Goal: Task Accomplishment & Management: Manage account settings

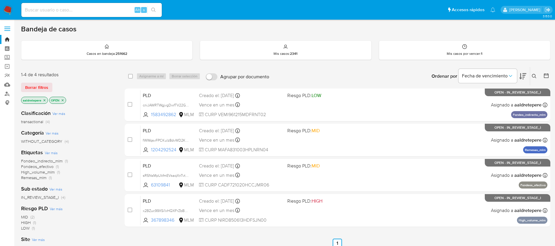
click at [7, 11] on img at bounding box center [8, 10] width 10 height 10
click at [535, 78] on icon at bounding box center [534, 76] width 5 height 5
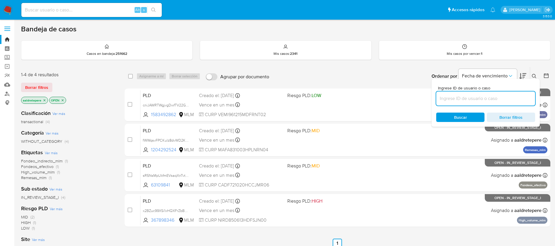
click at [500, 98] on input at bounding box center [485, 99] width 99 height 8
type input "CxV5J6CIwBs0pqCSDSbym2cY"
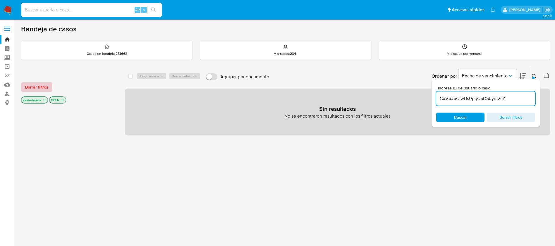
click at [40, 85] on span "Borrar filtros" at bounding box center [36, 87] width 23 height 8
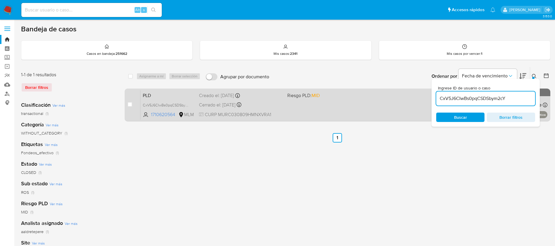
click at [328, 112] on div "PLD CxV5J6CIwBs0pqCSDSbym2cY 1710620564 MLM Riesgo PLD: MID Creado el: 12/06/20…" at bounding box center [344, 105] width 407 height 30
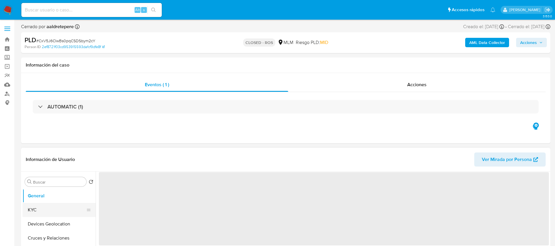
click at [55, 206] on button "KYC" at bounding box center [57, 210] width 69 height 14
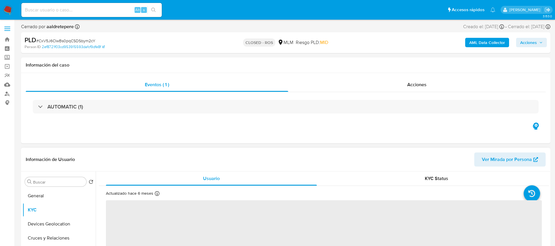
select select "10"
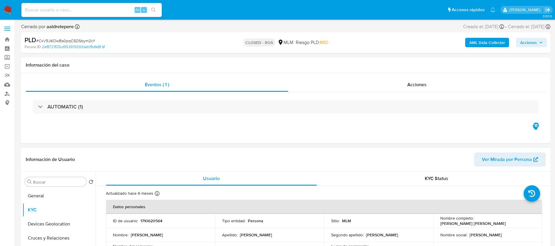
click at [158, 221] on p "1710620564" at bounding box center [152, 220] width 22 height 5
copy p "1710620564"
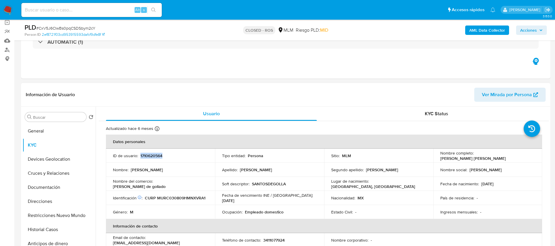
scroll to position [44, 0]
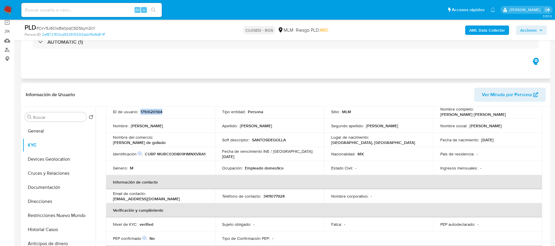
copy p "1710620564"
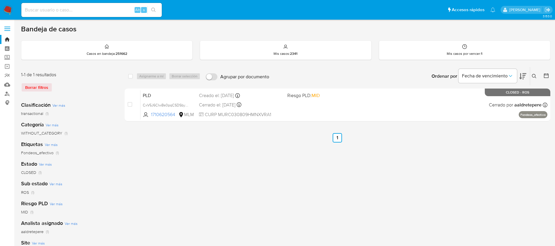
click at [10, 12] on img at bounding box center [8, 10] width 10 height 10
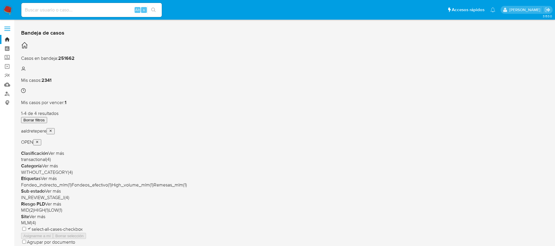
scroll to position [44, 0]
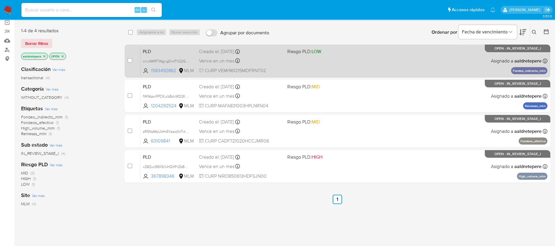
click at [257, 58] on div "Vence en un mes Vence el 10/09/2025 02:11:41" at bounding box center [241, 61] width 84 height 8
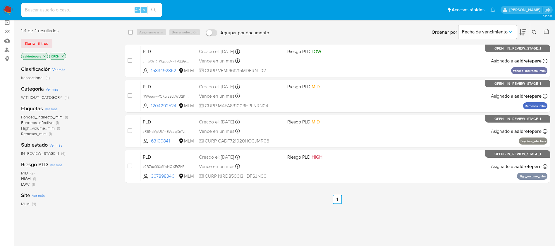
click at [9, 12] on img at bounding box center [8, 10] width 10 height 10
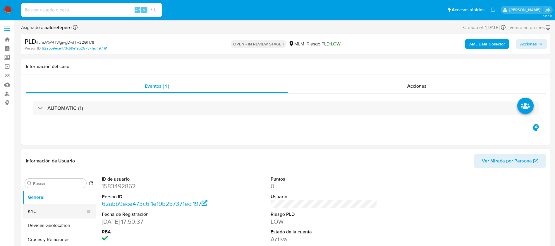
select select "10"
click at [48, 208] on button "KYC" at bounding box center [57, 211] width 69 height 14
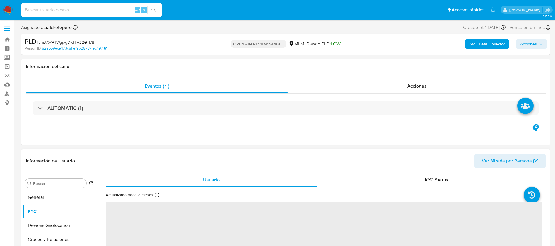
scroll to position [88, 0]
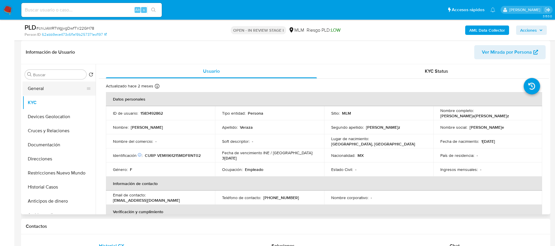
click at [53, 85] on button "General" at bounding box center [57, 88] width 69 height 14
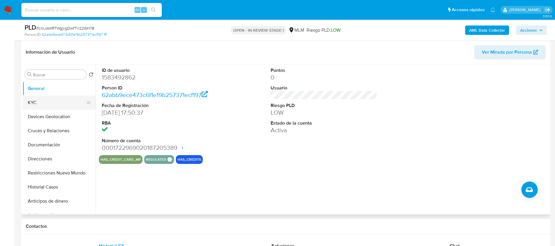
click at [44, 98] on button "KYC" at bounding box center [57, 102] width 69 height 14
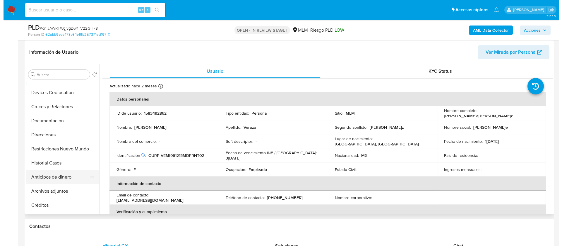
scroll to position [44, 0]
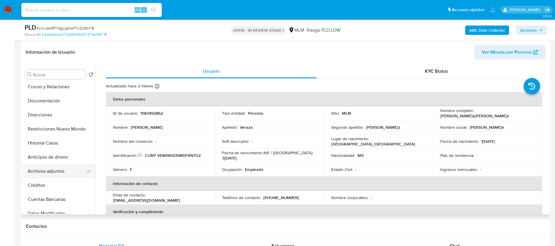
click at [48, 172] on button "Archivos adjuntos" at bounding box center [57, 171] width 69 height 14
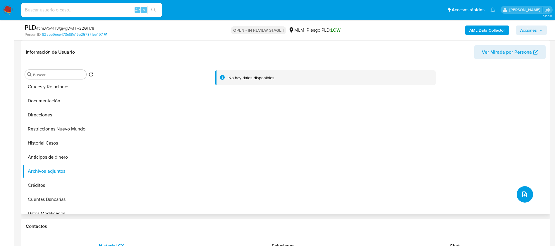
click at [526, 196] on icon "upload-file" at bounding box center [524, 194] width 7 height 7
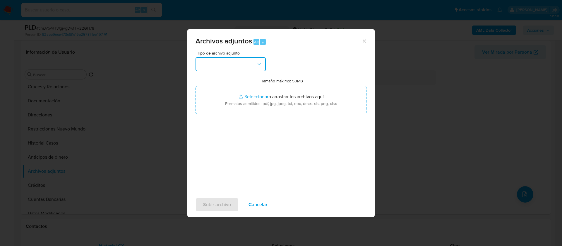
click at [232, 69] on button "button" at bounding box center [231, 64] width 70 height 14
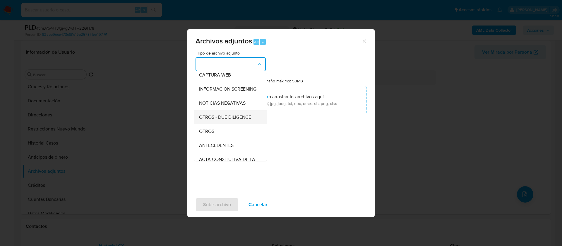
scroll to position [60, 0]
click at [211, 121] on span "OTROS" at bounding box center [206, 118] width 15 height 6
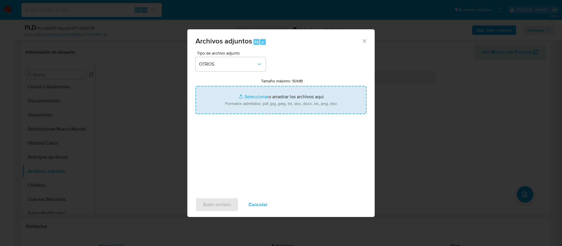
click at [240, 104] on input "Tamaño máximo: 50MB Seleccionar archivos" at bounding box center [281, 100] width 171 height 28
type input "C:\fakepath\1583492862_ITZIA STEPHANIE VERAZA MONTAÑEZ_JULIO 2025.xlsx"
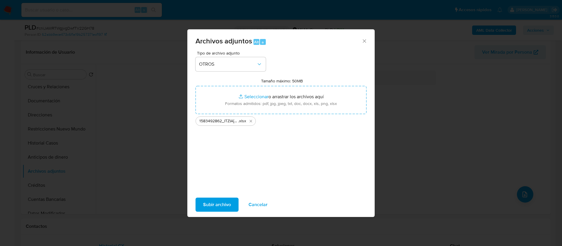
click at [202, 200] on button "Subir archivo" at bounding box center [217, 204] width 43 height 14
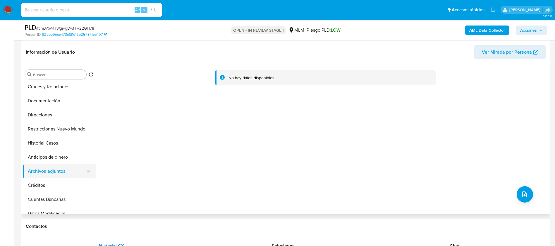
drag, startPoint x: 33, startPoint y: 187, endPoint x: 42, endPoint y: 172, distance: 18.2
click at [34, 188] on button "Créditos" at bounding box center [59, 185] width 73 height 14
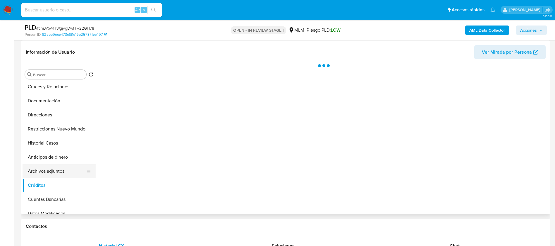
click at [44, 165] on button "Archivos adjuntos" at bounding box center [57, 171] width 69 height 14
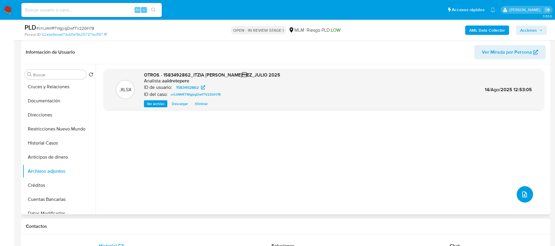
click at [517, 190] on button "upload-file" at bounding box center [525, 194] width 16 height 16
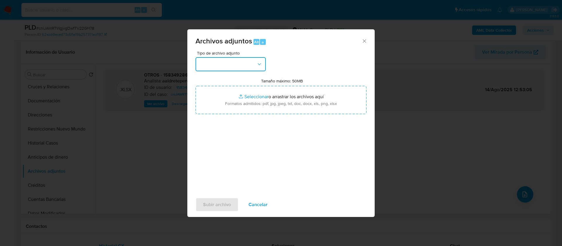
click at [207, 64] on button "button" at bounding box center [231, 64] width 70 height 14
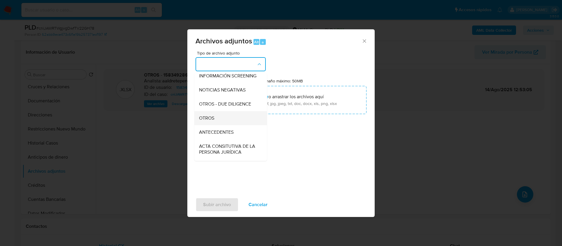
click at [210, 121] on span "OTROS" at bounding box center [206, 118] width 15 height 6
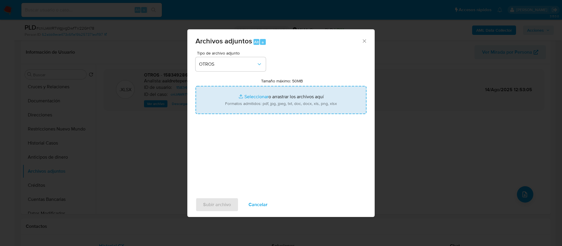
click at [232, 112] on input "Tamaño máximo: 50MB Seleccionar archivos" at bounding box center [281, 100] width 171 height 28
type input "C:\fakepath\1583492862_ITZIA STEPHANIE VERAZA MONTAÑEZ_JULIO 2025.pdf"
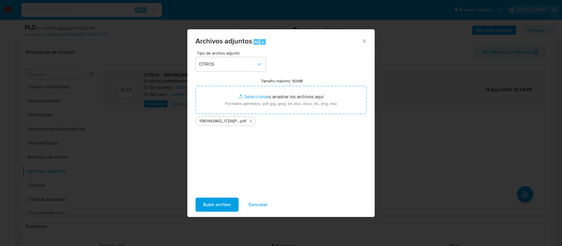
click at [230, 204] on span "Subir archivo" at bounding box center [217, 204] width 28 height 13
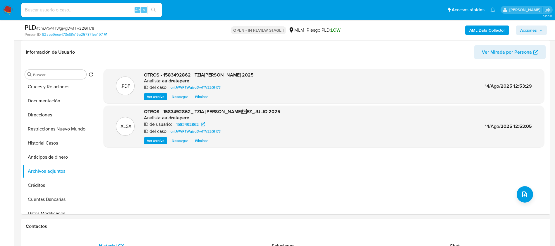
drag, startPoint x: 530, startPoint y: 30, endPoint x: 519, endPoint y: 31, distance: 11.2
click at [530, 30] on span "Acciones" at bounding box center [528, 29] width 17 height 9
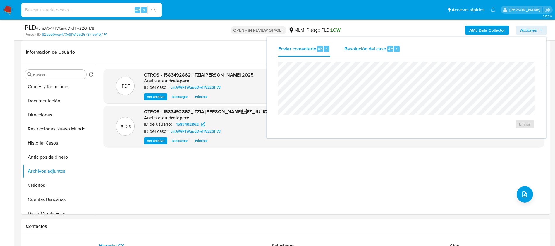
click at [352, 48] on span "Resolución del caso" at bounding box center [366, 48] width 42 height 7
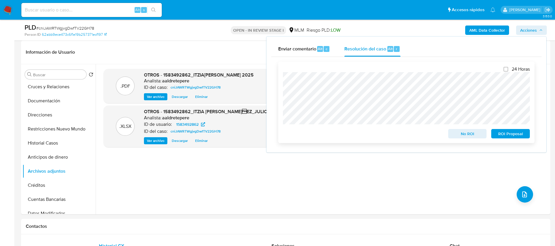
click at [467, 132] on span "No ROI" at bounding box center [468, 133] width 30 height 8
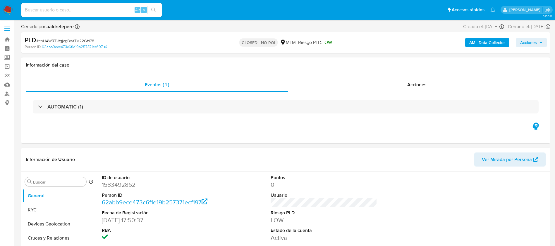
select select "10"
